Goal: Information Seeking & Learning: Find specific fact

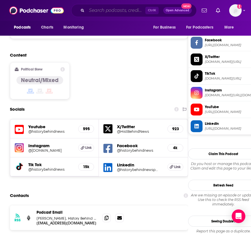
click at [100, 8] on input "Search podcasts, credits, & more..." at bounding box center [116, 10] width 59 height 9
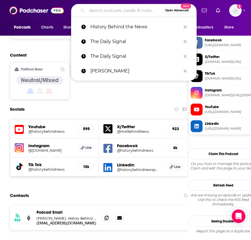
type input "J"
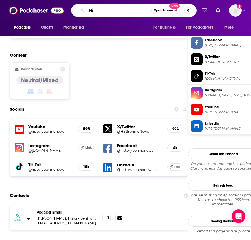
type input "H"
drag, startPoint x: 148, startPoint y: 169, endPoint x: 138, endPoint y: 152, distance: 19.3
click at [148, 190] on div "Contacts" at bounding box center [99, 195] width 178 height 11
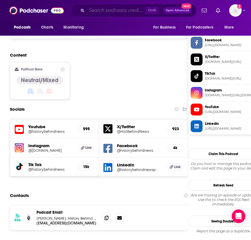
click at [94, 12] on input "Search podcasts, credits, & more..." at bounding box center [116, 10] width 59 height 9
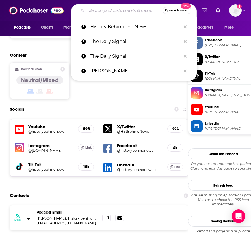
type input "k"
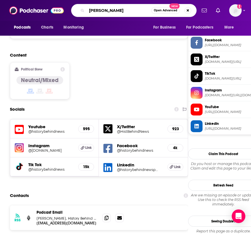
type input "[PERSON_NAME]"
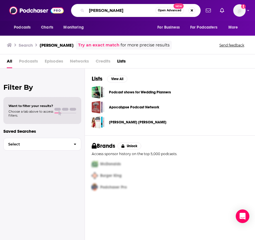
click at [99, 10] on input "[PERSON_NAME]" at bounding box center [121, 10] width 69 height 9
drag, startPoint x: 99, startPoint y: 10, endPoint x: 84, endPoint y: 11, distance: 15.0
click at [84, 11] on div "[PERSON_NAME] coasten Open Advanced New" at bounding box center [136, 10] width 130 height 13
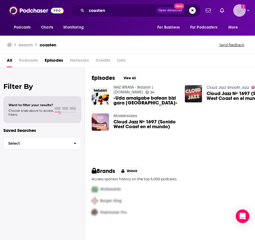
click at [246, 10] on img "Logged in as LoriBecker" at bounding box center [239, 10] width 12 height 12
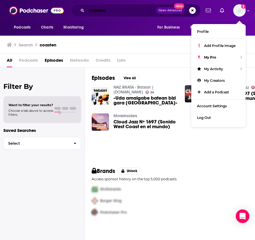
click at [87, 12] on input "coasten" at bounding box center [121, 10] width 69 height 9
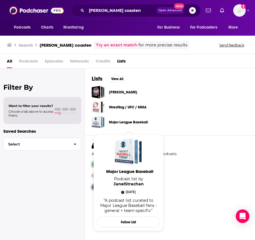
click at [61, 193] on div "Filter By Want to filter your results? Choose a tab above to access filters. Sa…" at bounding box center [42, 189] width 85 height 240
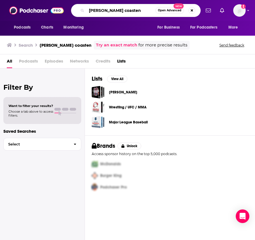
click at [87, 10] on input "[PERSON_NAME] coasten" at bounding box center [121, 10] width 69 height 9
type input "[US_STATE] TimesJane coasten"
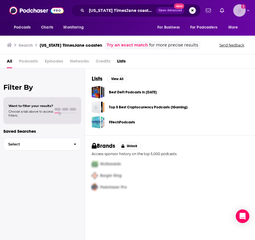
click at [242, 11] on img "Logged in as LoriBecker" at bounding box center [239, 10] width 12 height 12
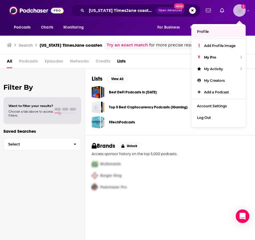
click at [197, 34] on link "Profile" at bounding box center [218, 32] width 54 height 12
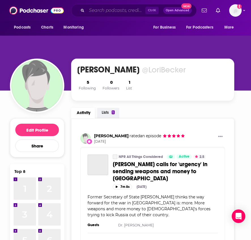
click at [106, 9] on input "Search podcasts, credits, & more..." at bounding box center [116, 10] width 59 height 9
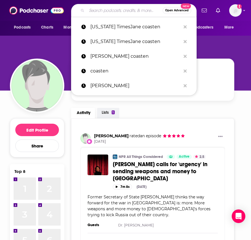
click at [105, 24] on p "[US_STATE] TimesJane coasten" at bounding box center [135, 27] width 90 height 15
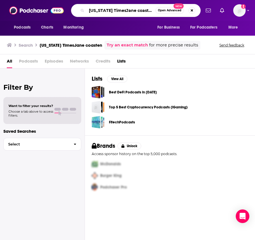
click at [121, 12] on input "[US_STATE] TimesJane coasten" at bounding box center [121, 10] width 69 height 9
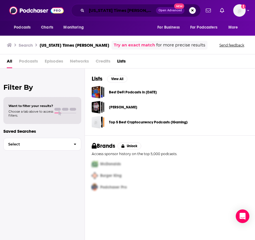
click at [104, 10] on input "[US_STATE] Times [PERSON_NAME]" at bounding box center [121, 10] width 69 height 9
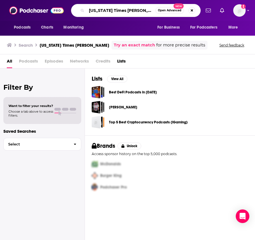
click at [104, 10] on input "[US_STATE] Times [PERSON_NAME]" at bounding box center [121, 10] width 69 height 9
click at [103, 10] on input "[US_STATE] Times [PERSON_NAME]" at bounding box center [121, 10] width 69 height 9
click at [103, 11] on input "[US_STATE] Times [PERSON_NAME]" at bounding box center [121, 10] width 69 height 9
click at [110, 9] on input "[US_STATE] Times [PERSON_NAME]" at bounding box center [121, 10] width 69 height 9
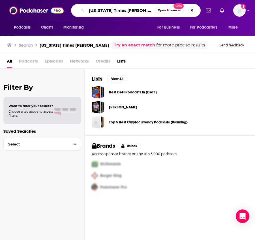
click at [110, 9] on input "[US_STATE] Times [PERSON_NAME]" at bounding box center [121, 10] width 69 height 9
click at [109, 11] on input "[US_STATE] Times [PERSON_NAME]" at bounding box center [121, 10] width 69 height 9
type input "[PERSON_NAME]"
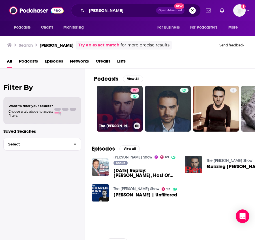
click at [121, 111] on link "97 The [PERSON_NAME] Show" at bounding box center [120, 109] width 46 height 46
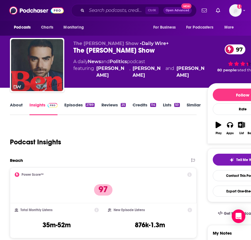
click at [39, 106] on link "Insights" at bounding box center [43, 108] width 28 height 13
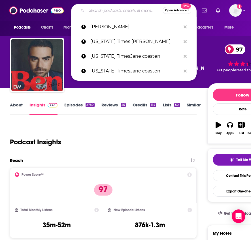
click at [125, 9] on input "Search podcasts, credits, & more..." at bounding box center [125, 10] width 76 height 9
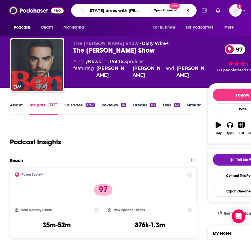
type input "[US_STATE] times with [PERSON_NAME]"
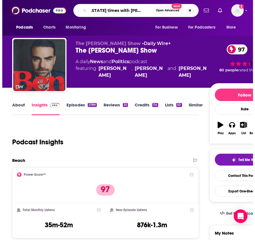
scroll to position [0, 11]
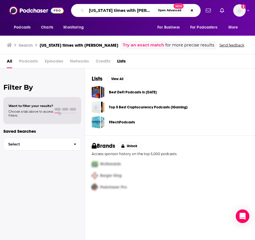
scroll to position [0, 7]
drag, startPoint x: 134, startPoint y: 9, endPoint x: 167, endPoint y: 9, distance: 32.9
click at [167, 9] on div "[US_STATE] times with [PERSON_NAME] Open Advanced New" at bounding box center [136, 10] width 130 height 13
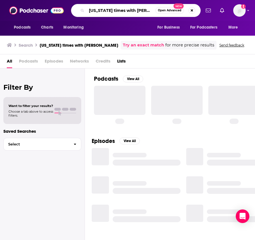
click at [148, 10] on input "[US_STATE] times with [PERSON_NAME]" at bounding box center [121, 10] width 69 height 9
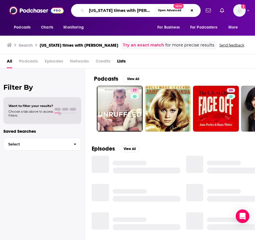
drag, startPoint x: 148, startPoint y: 10, endPoint x: 121, endPoint y: 11, distance: 27.5
click at [121, 11] on input "[US_STATE] times with [PERSON_NAME]" at bounding box center [121, 10] width 69 height 9
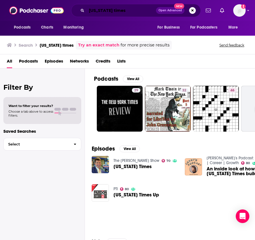
click at [127, 11] on input "[US_STATE] times" at bounding box center [121, 10] width 69 height 9
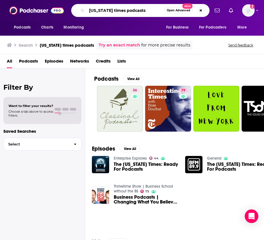
click at [120, 12] on input "[US_STATE] times podcasts" at bounding box center [125, 10] width 77 height 9
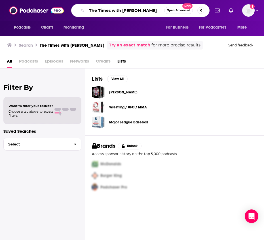
drag, startPoint x: 152, startPoint y: 10, endPoint x: 110, endPoint y: 11, distance: 42.2
click at [110, 11] on input "The Times with [PERSON_NAME]" at bounding box center [125, 10] width 77 height 9
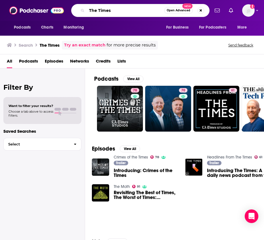
click at [98, 10] on input "The Times" at bounding box center [125, 10] width 77 height 9
drag, startPoint x: 98, startPoint y: 10, endPoint x: 77, endPoint y: 12, distance: 21.6
click at [77, 12] on div "The Times Open Advanced New" at bounding box center [140, 10] width 138 height 13
type input "Times"
